Goal: Task Accomplishment & Management: Complete application form

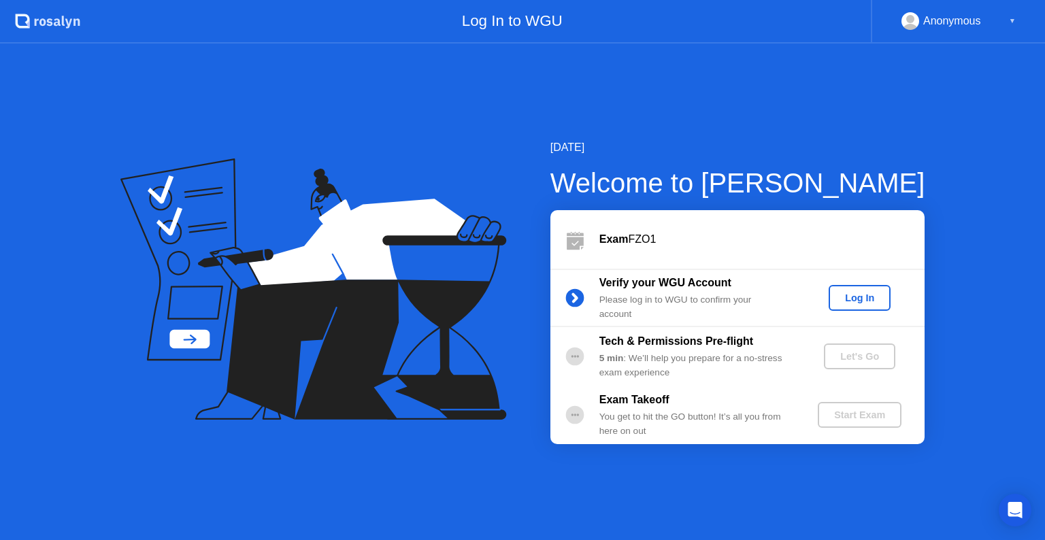
click at [858, 294] on div "Log In" at bounding box center [859, 298] width 51 height 11
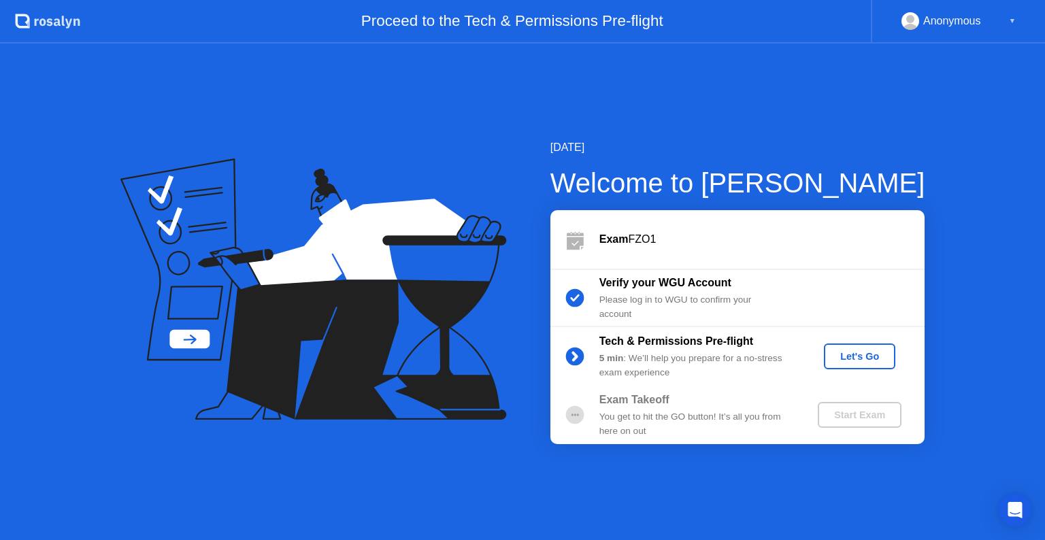
click at [854, 359] on div "Let's Go" at bounding box center [859, 356] width 61 height 11
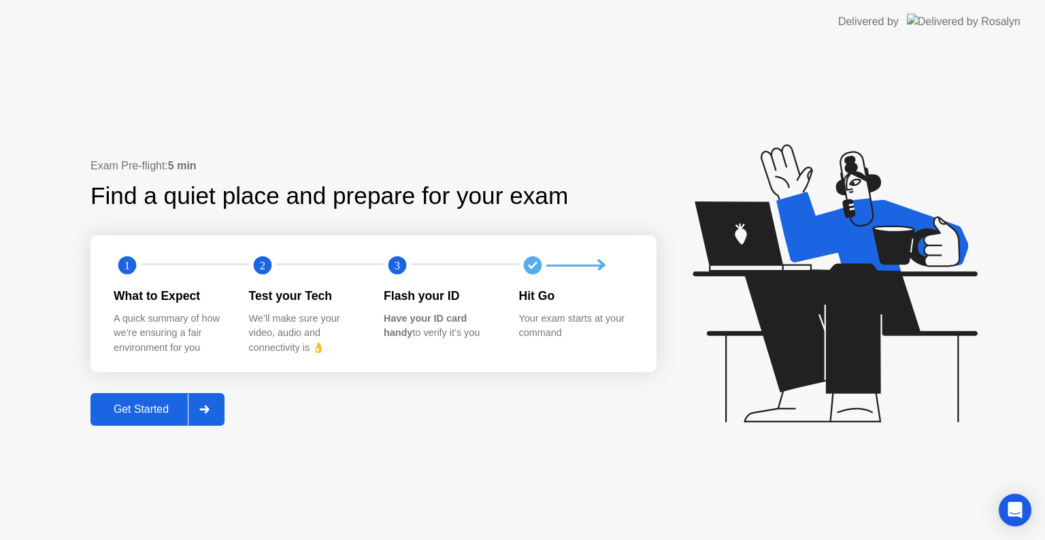
click at [139, 405] on div "Get Started" at bounding box center [141, 409] width 93 height 12
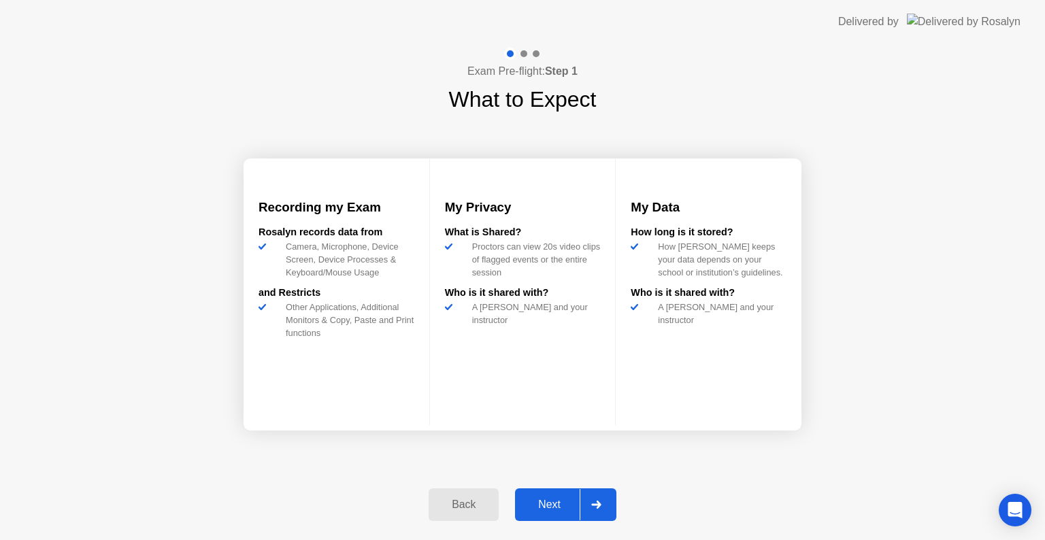
click at [552, 514] on button "Next" at bounding box center [565, 504] width 101 height 33
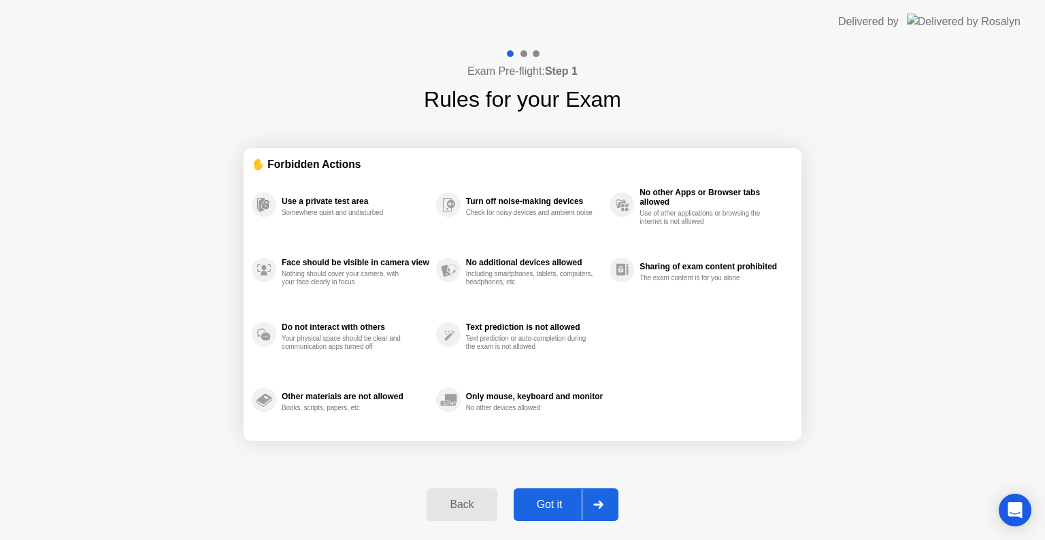
click at [552, 514] on button "Got it" at bounding box center [566, 504] width 105 height 33
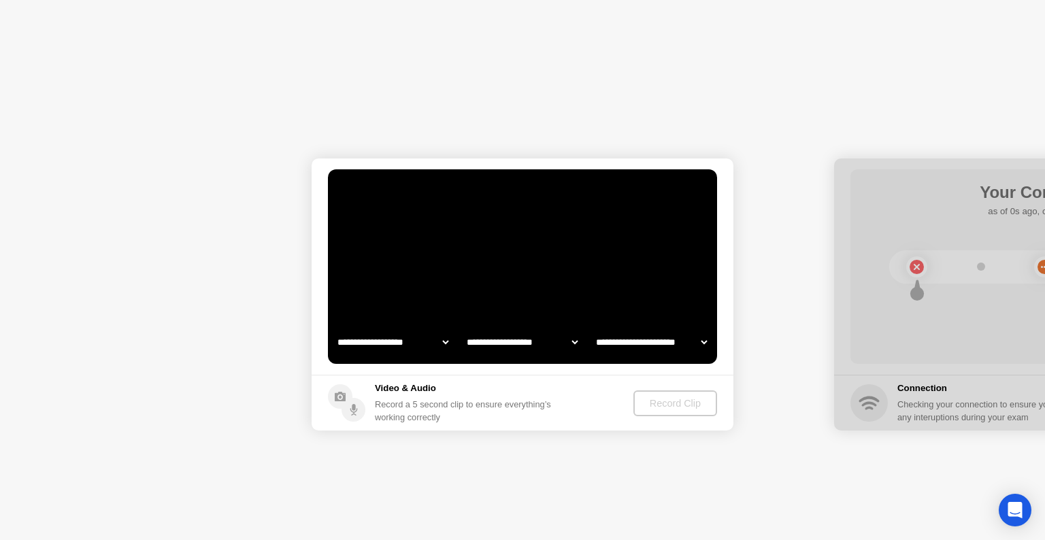
select select "**********"
select select "*******"
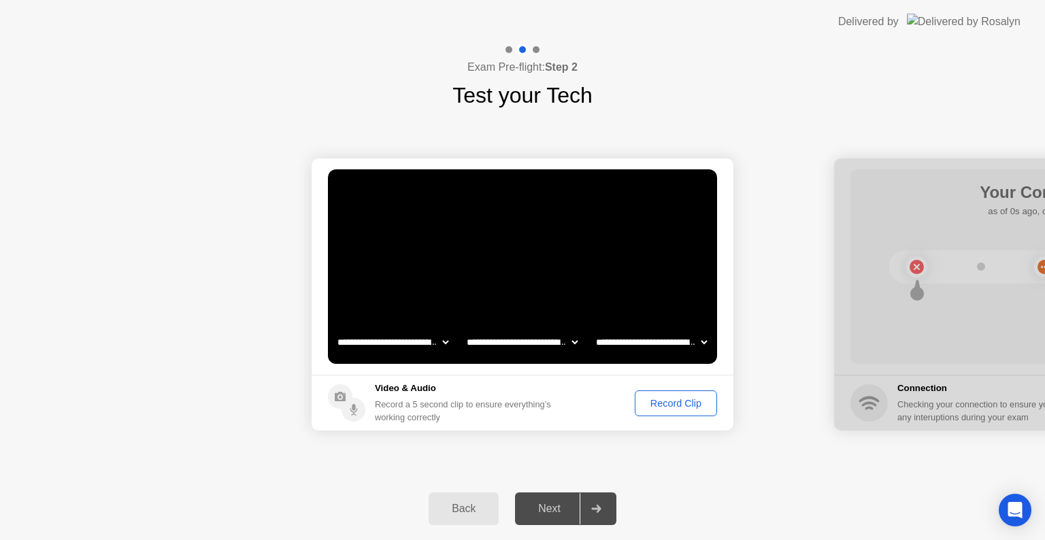
click at [669, 405] on div "Record Clip" at bounding box center [675, 403] width 73 height 11
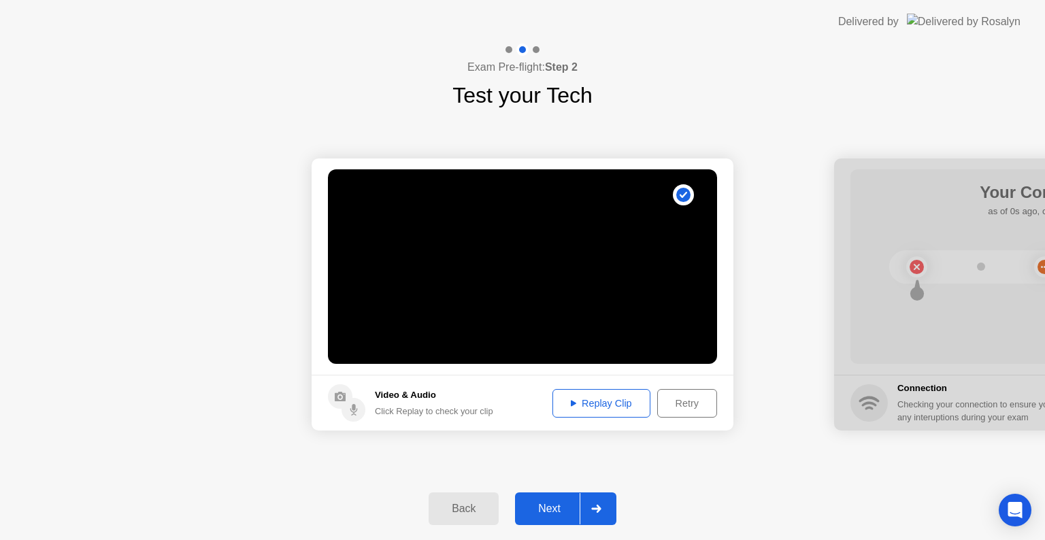
click at [556, 508] on div "Next" at bounding box center [549, 509] width 61 height 12
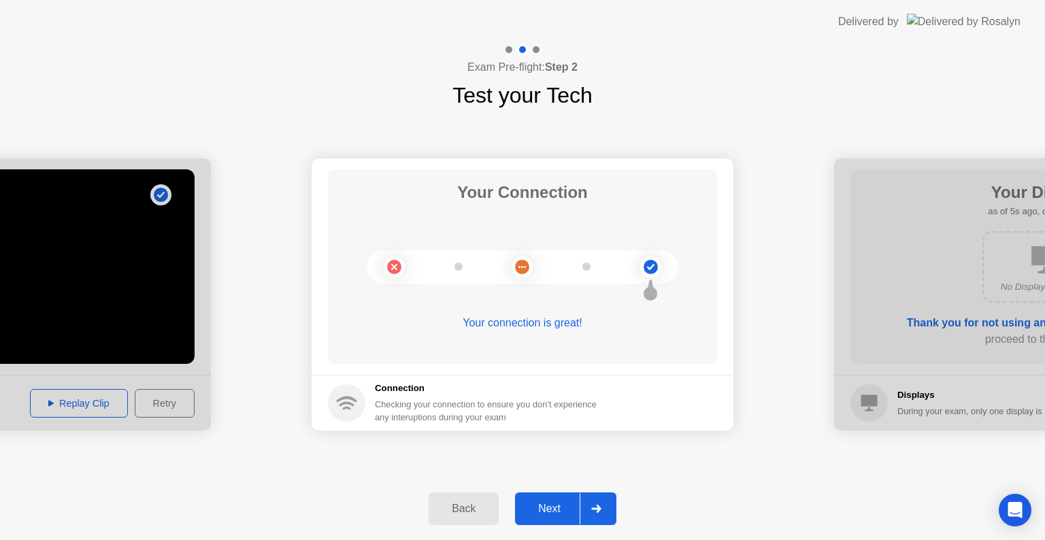
click at [556, 508] on div "Next" at bounding box center [549, 509] width 61 height 12
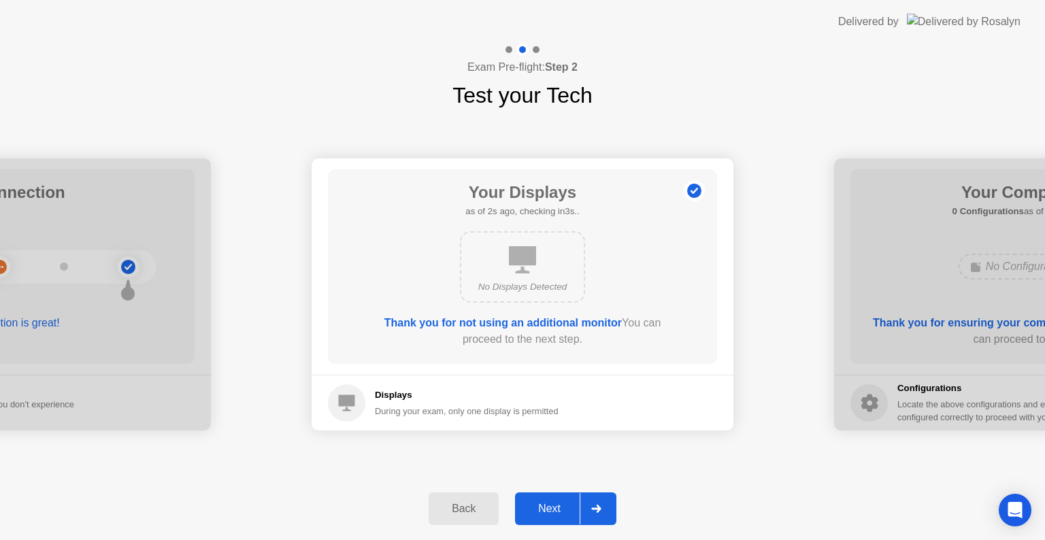
click at [556, 508] on div "Next" at bounding box center [549, 509] width 61 height 12
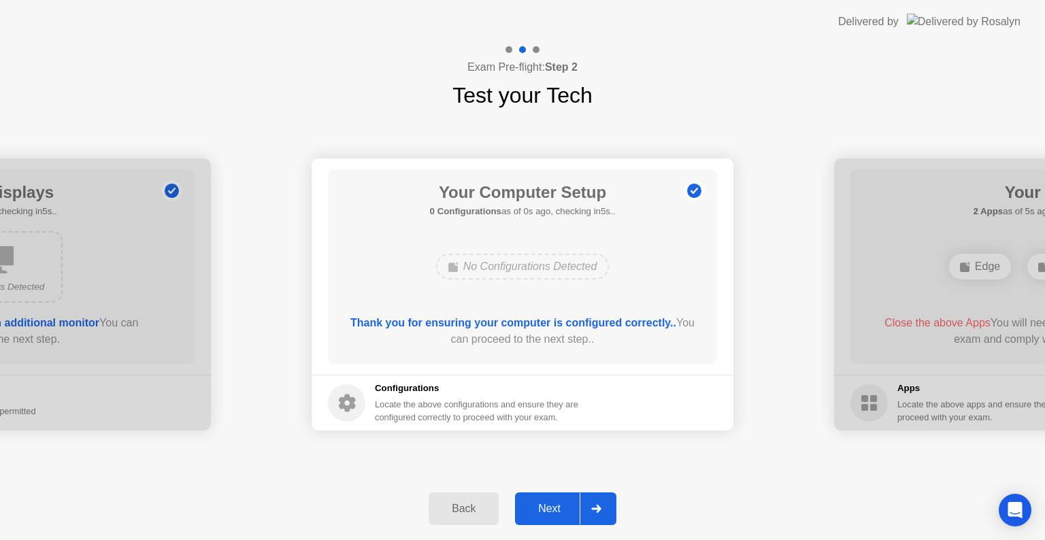
click at [556, 508] on div "Next" at bounding box center [549, 509] width 61 height 12
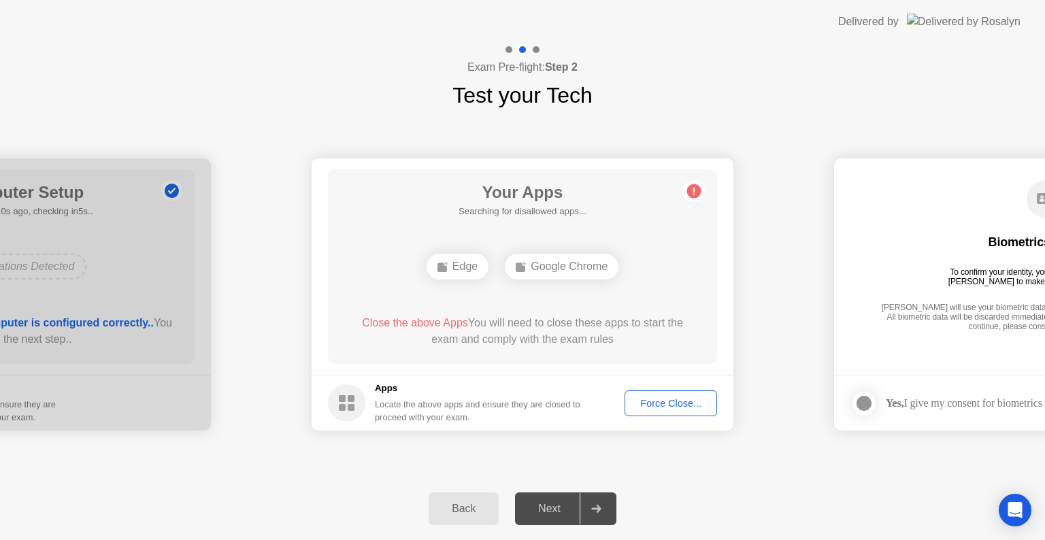
click at [701, 398] on div "Force Close..." at bounding box center [670, 403] width 83 height 11
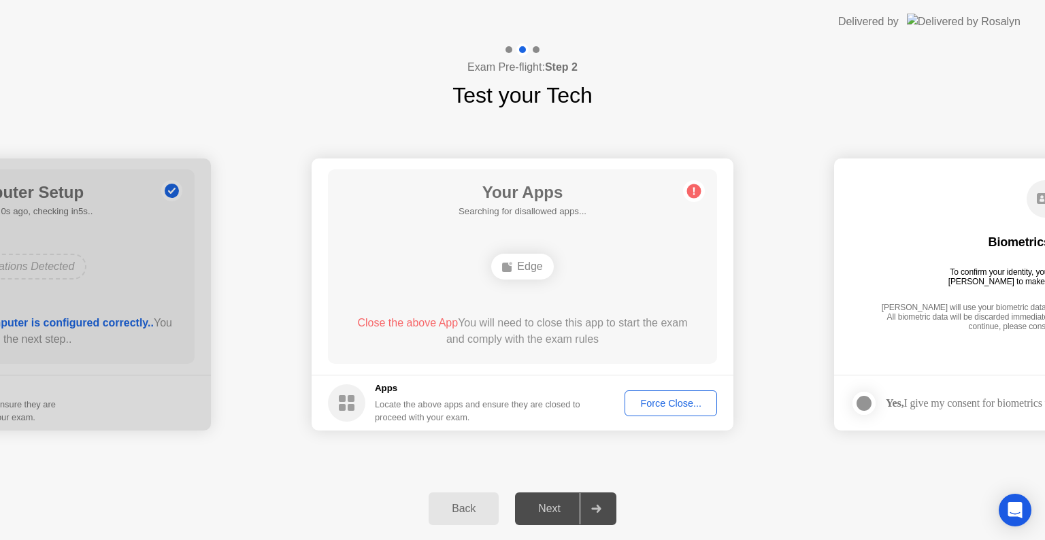
click at [667, 392] on button "Force Close..." at bounding box center [671, 403] width 93 height 26
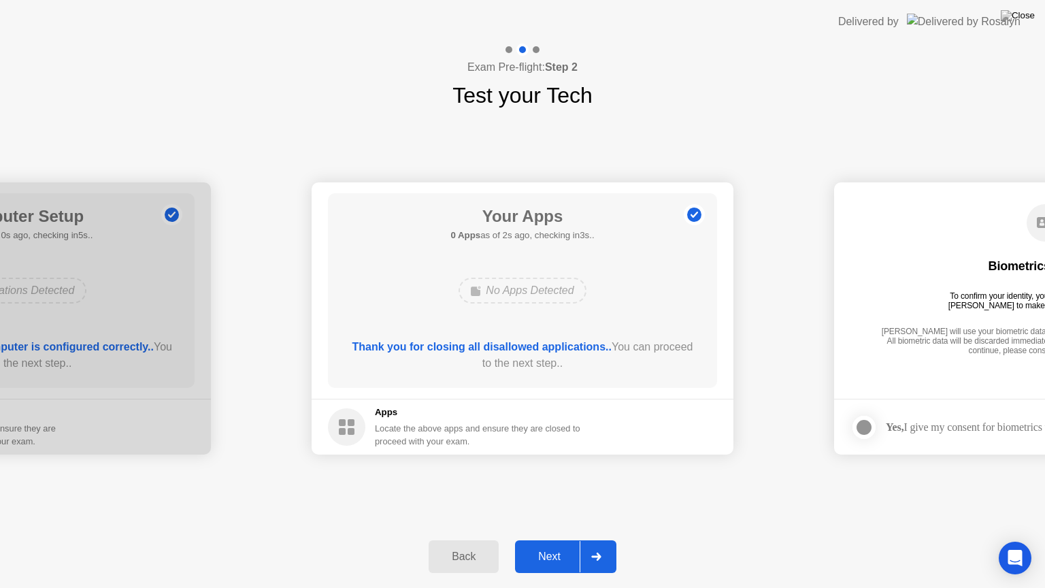
click at [544, 539] on div "Next" at bounding box center [549, 556] width 61 height 12
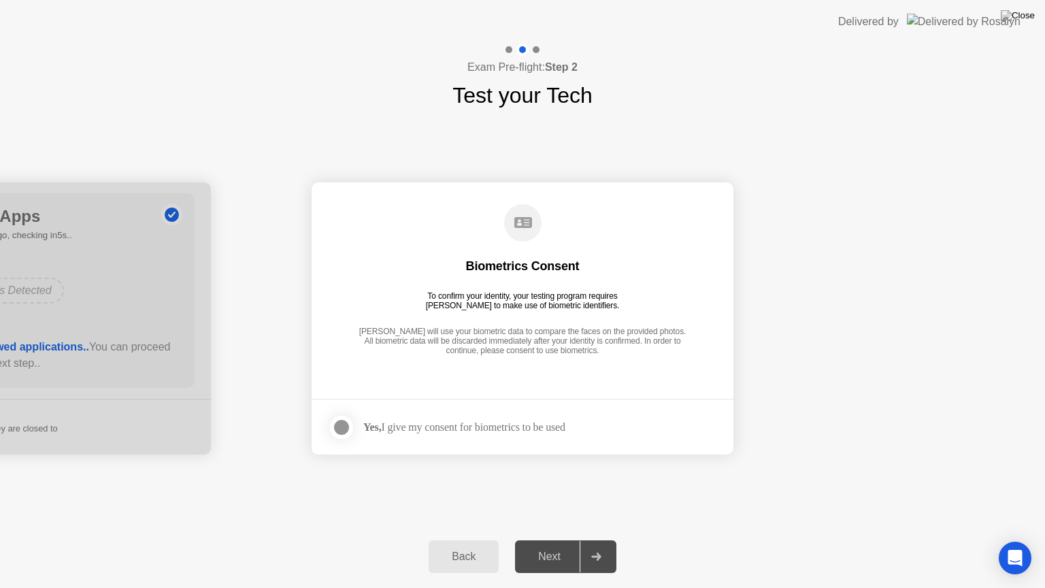
click at [544, 539] on div "Next" at bounding box center [549, 556] width 61 height 12
click at [479, 417] on div "Yes, I give my consent for biometrics to be used" at bounding box center [446, 427] width 237 height 27
click at [327, 420] on footer "Yes, I give my consent for biometrics to be used" at bounding box center [523, 427] width 422 height 56
click at [341, 429] on div at bounding box center [341, 427] width 16 height 16
click at [534, 539] on button "Next" at bounding box center [565, 556] width 101 height 33
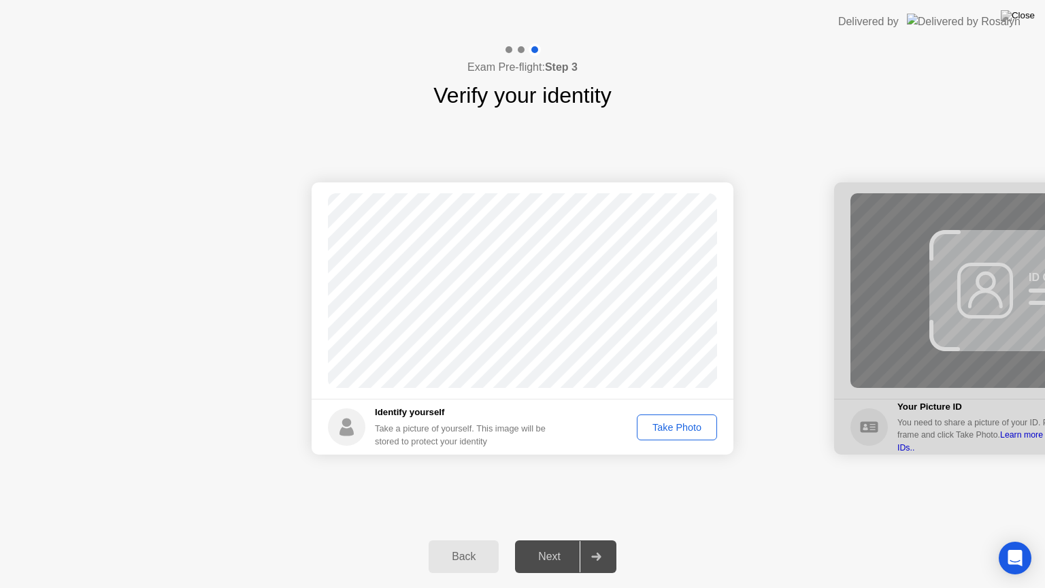
click at [659, 435] on button "Take Photo" at bounding box center [677, 427] width 80 height 26
click at [560, 539] on div "Next" at bounding box center [549, 556] width 61 height 12
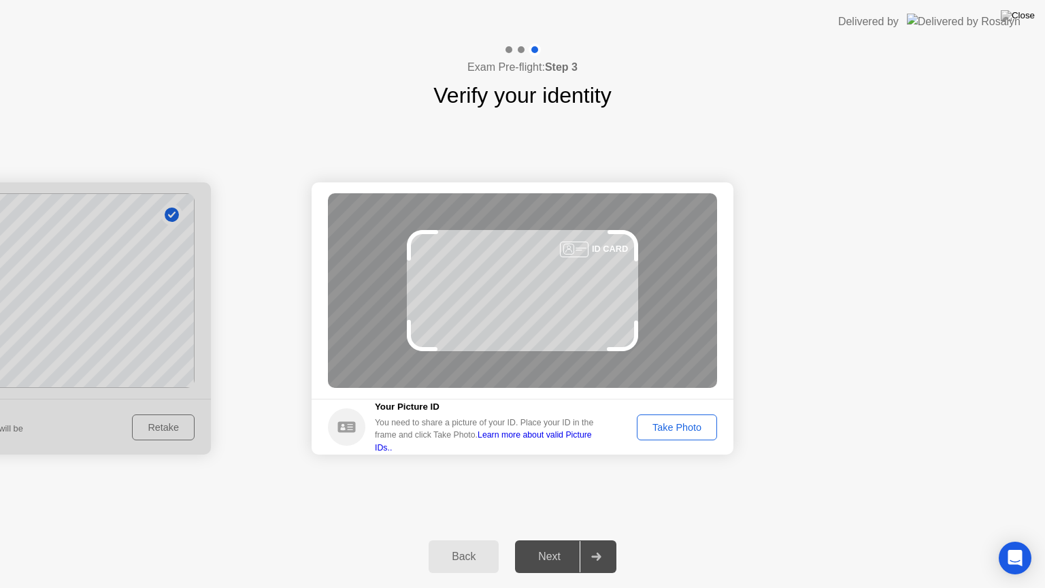
click at [675, 429] on div "Take Photo" at bounding box center [677, 427] width 71 height 11
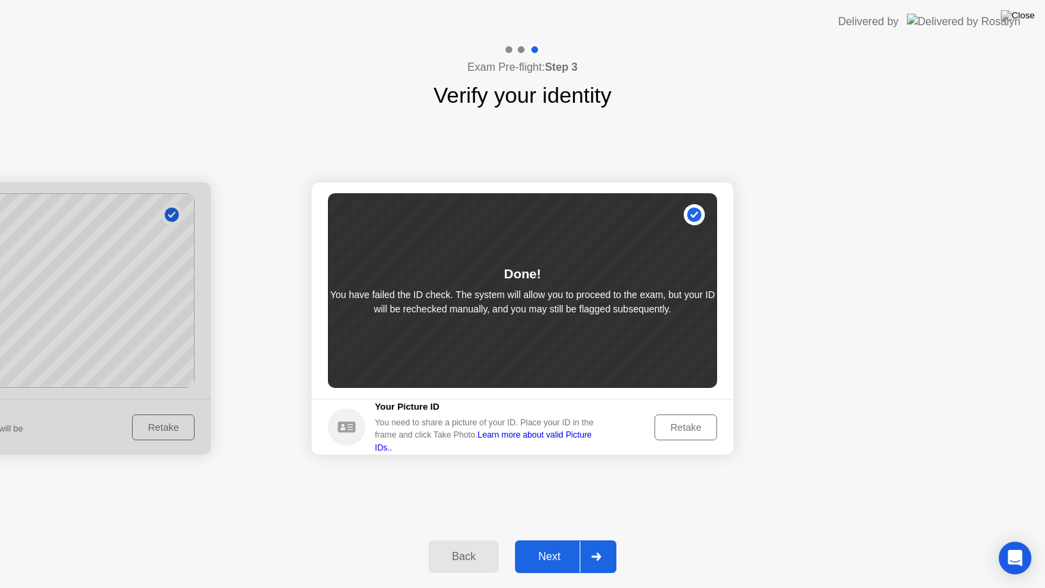
click at [554, 539] on div "Next" at bounding box center [549, 556] width 61 height 12
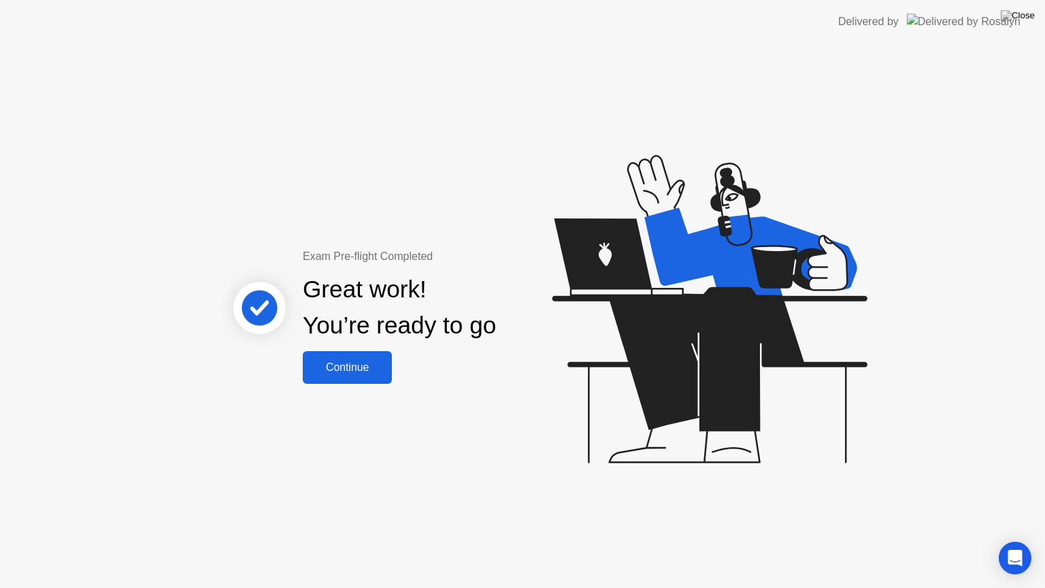
click at [346, 365] on div "Continue" at bounding box center [347, 367] width 81 height 12
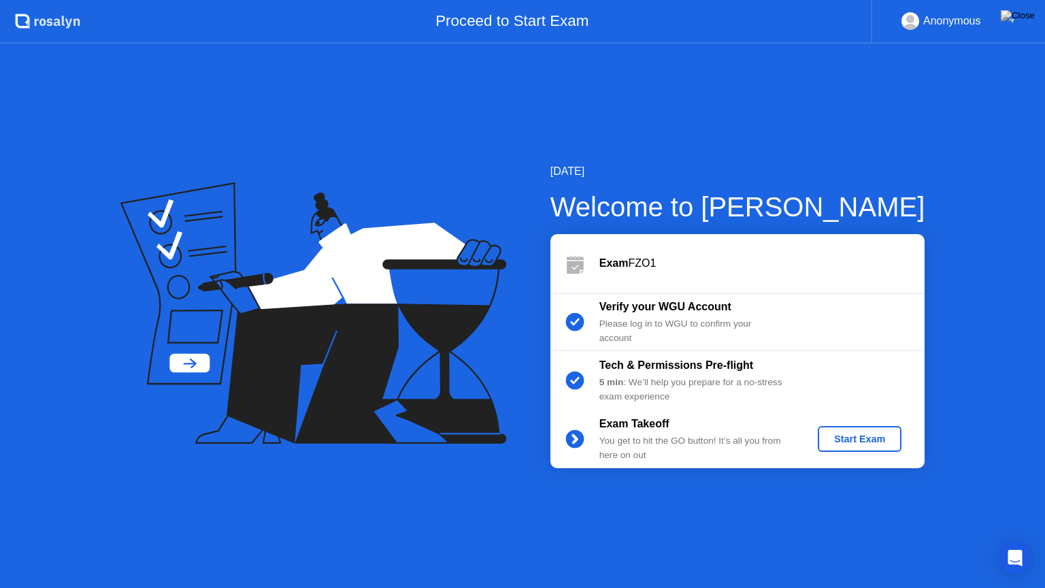
click at [848, 435] on div "Start Exam" at bounding box center [859, 438] width 73 height 11
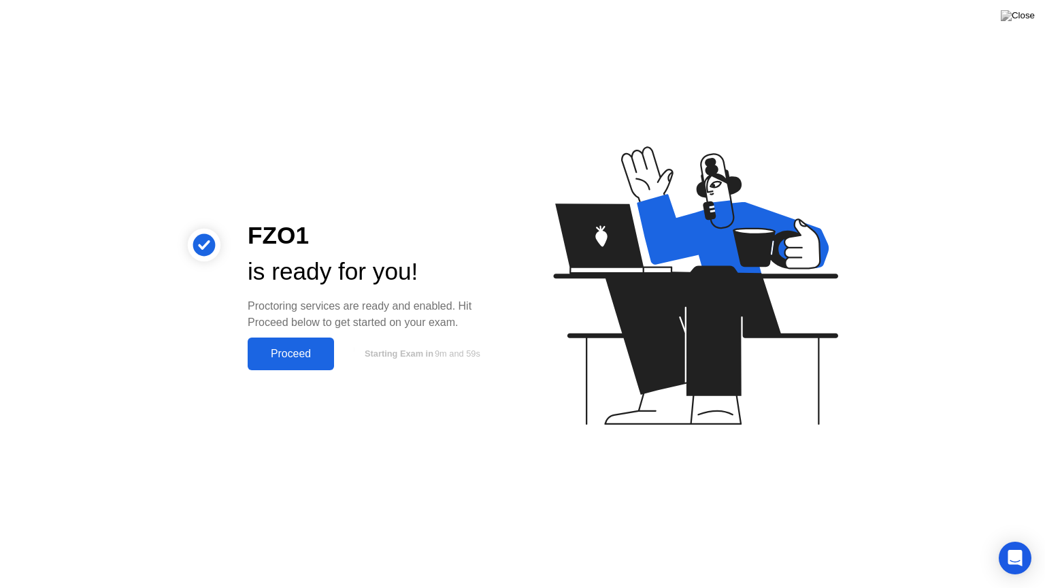
click at [307, 350] on div "Proceed" at bounding box center [291, 354] width 78 height 12
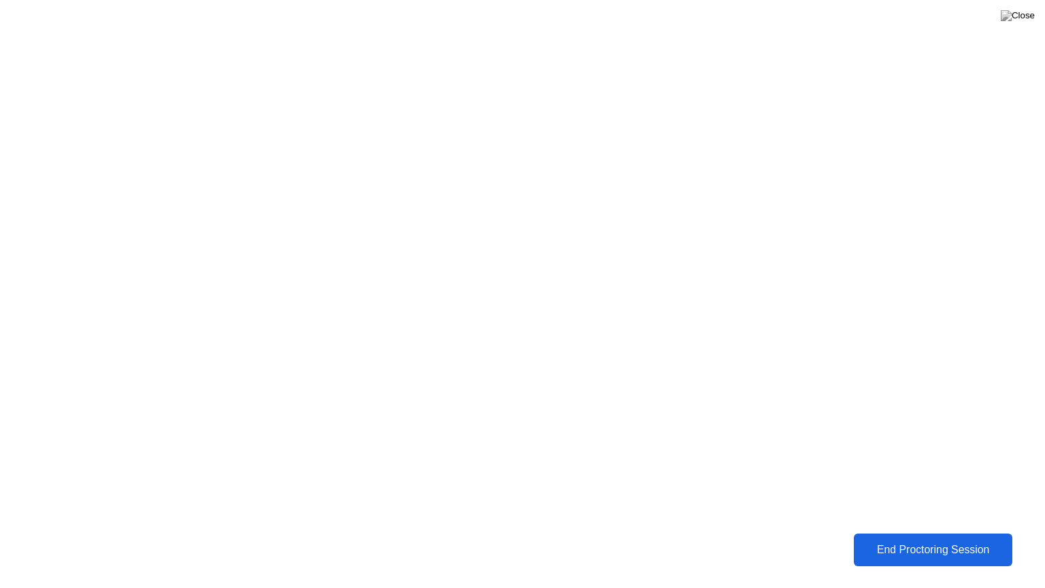
click at [930, 539] on div "End Proctoring Session" at bounding box center [932, 549] width 161 height 13
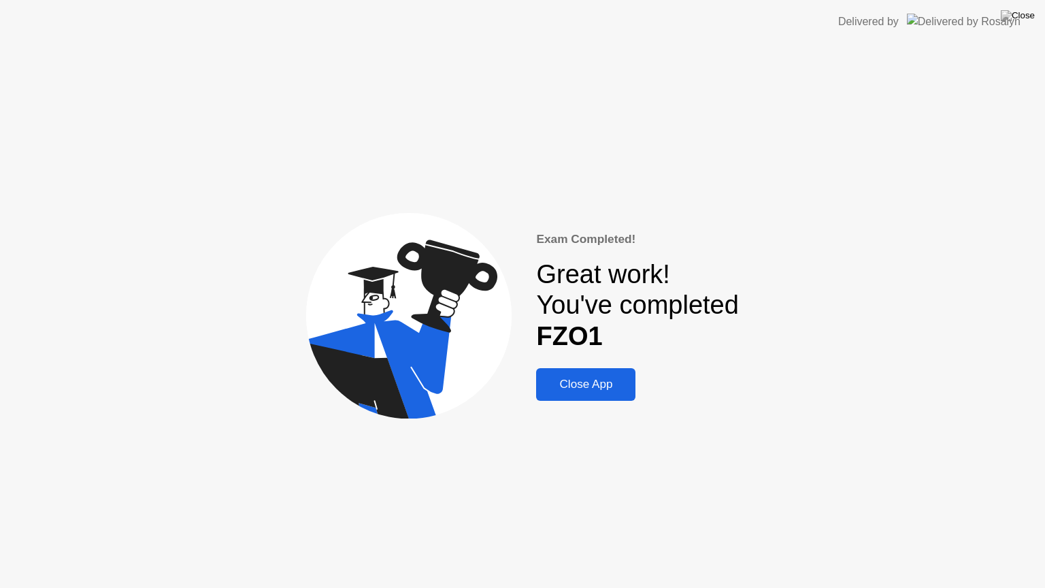
click at [594, 382] on div "Close App" at bounding box center [585, 385] width 91 height 14
